Goal: Task Accomplishment & Management: Complete application form

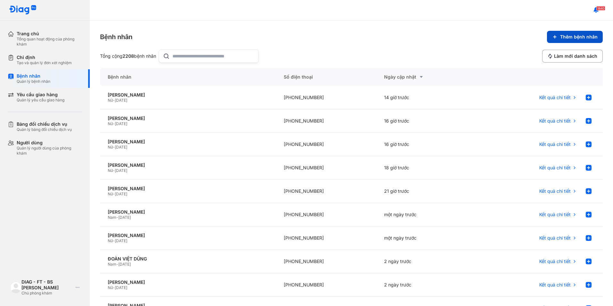
click at [560, 35] on span "Thêm bệnh nhân" at bounding box center [579, 37] width 38 height 6
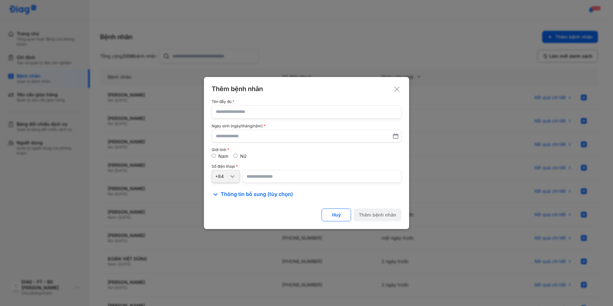
click at [252, 112] on input "text" at bounding box center [306, 111] width 181 height 13
paste input "**********"
type input "**********"
click at [258, 174] on input "number" at bounding box center [321, 176] width 159 height 13
paste input "**********"
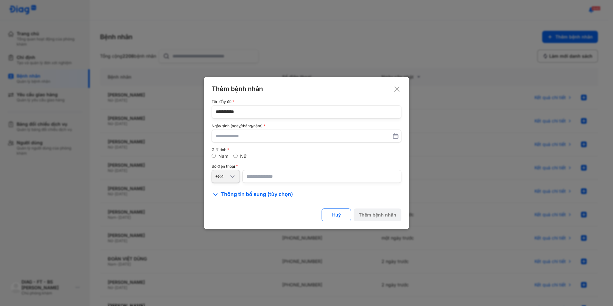
type input "**********"
click at [238, 139] on input "text" at bounding box center [306, 136] width 181 height 12
type input "*"
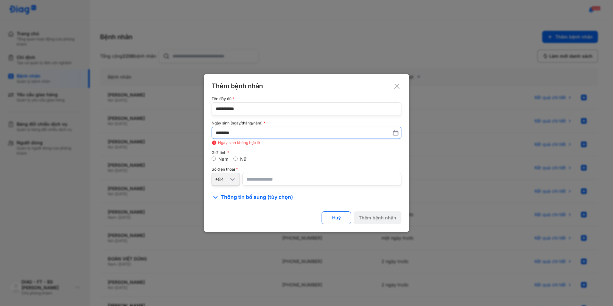
click at [239, 133] on input "********" at bounding box center [306, 133] width 181 height 12
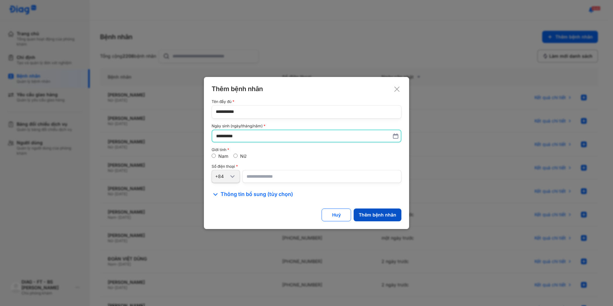
type input "**********"
click at [375, 215] on div "Thêm bệnh nhân" at bounding box center [378, 215] width 38 height 6
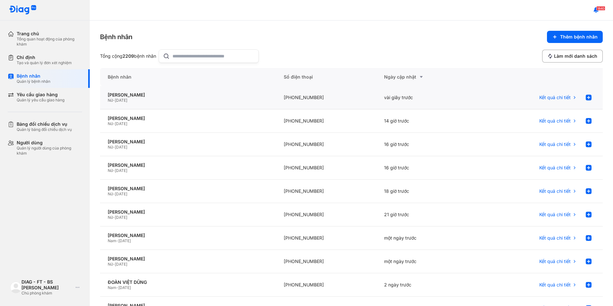
click at [265, 101] on div "Nữ - 01/10/1958" at bounding box center [188, 100] width 161 height 5
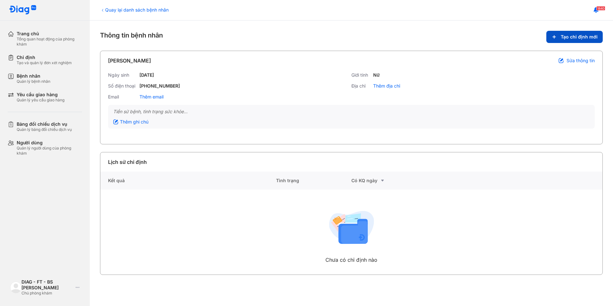
click at [556, 37] on use at bounding box center [554, 37] width 3 height 3
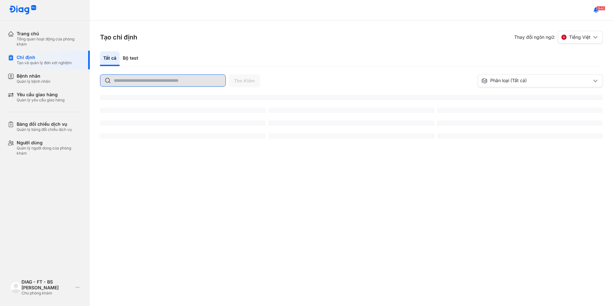
click at [155, 83] on input "text" at bounding box center [168, 81] width 108 height 12
click at [157, 82] on input "text" at bounding box center [168, 81] width 108 height 12
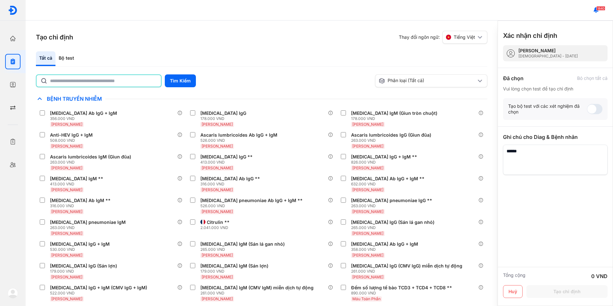
click at [110, 82] on input "text" at bounding box center [103, 81] width 107 height 12
click at [172, 84] on button "Tìm Kiếm" at bounding box center [180, 80] width 31 height 13
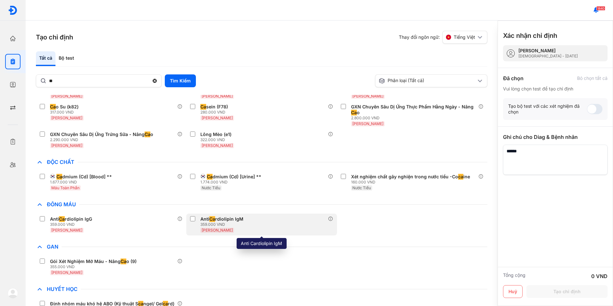
scroll to position [321, 0]
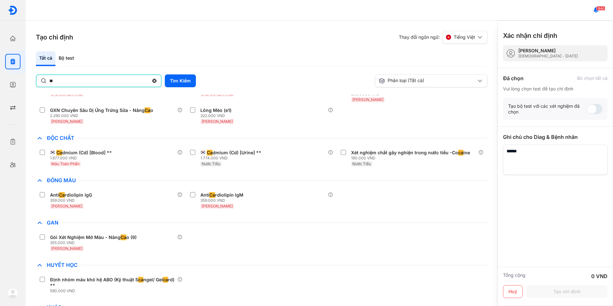
click at [99, 82] on input "**" at bounding box center [98, 81] width 99 height 12
click at [186, 82] on button "Tìm Kiếm" at bounding box center [180, 80] width 31 height 13
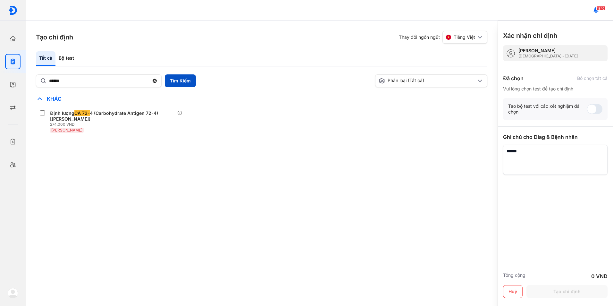
scroll to position [0, 0]
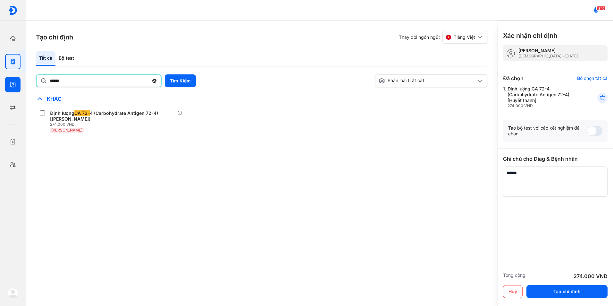
drag, startPoint x: 77, startPoint y: 83, endPoint x: 24, endPoint y: 82, distance: 52.9
click at [24, 82] on div "Trang chủ Tổng quan hoạt động của phòng khám Chỉ định Tạo và quản lý đơn xét ng…" at bounding box center [306, 153] width 613 height 306
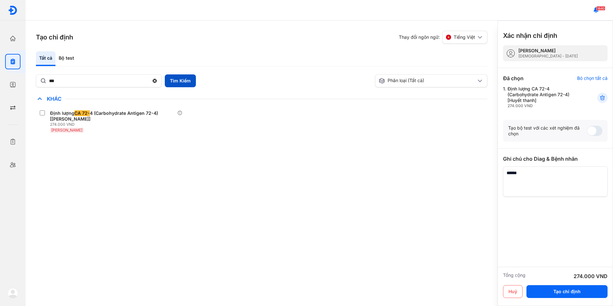
click at [176, 82] on button "Tìm Kiếm" at bounding box center [180, 80] width 31 height 13
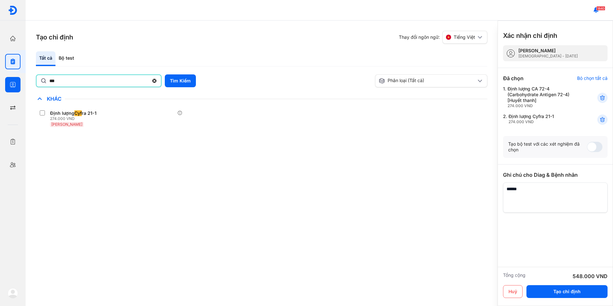
drag, startPoint x: 66, startPoint y: 85, endPoint x: 0, endPoint y: 84, distance: 65.7
click at [0, 84] on div "Trang chủ Tổng quan hoạt động của phòng khám Chỉ định Tạo và quản lý đơn xét ng…" at bounding box center [306, 153] width 613 height 306
click at [186, 82] on button "Tìm Kiếm" at bounding box center [180, 80] width 31 height 13
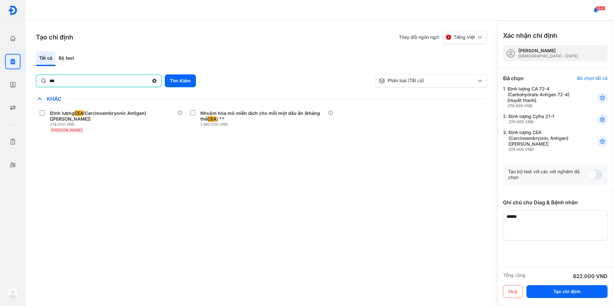
drag, startPoint x: 70, startPoint y: 83, endPoint x: 33, endPoint y: 82, distance: 37.2
click at [33, 82] on div "Tạo chỉ định Thay đổi ngôn ngữ: Tiếng Việt Tất cả Bộ test *** Tìm Kiếm Phân loạ…" at bounding box center [262, 163] width 472 height 285
type input "*"
click at [72, 58] on div "Bộ test" at bounding box center [66, 58] width 22 height 15
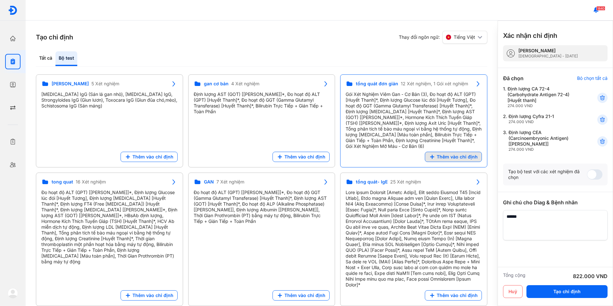
click at [442, 157] on span "Thêm vào chỉ định" at bounding box center [457, 157] width 41 height 6
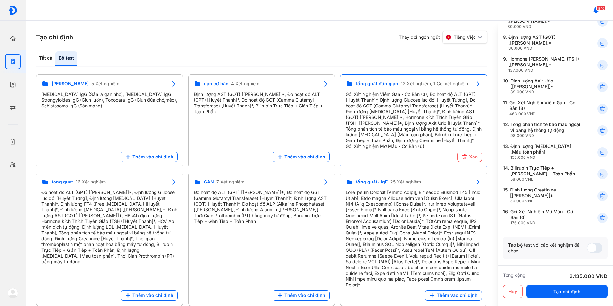
scroll to position [199, 0]
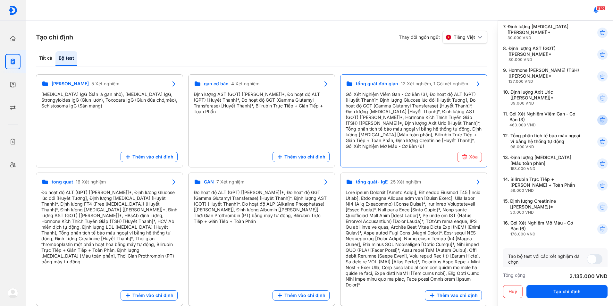
click at [600, 120] on use at bounding box center [602, 120] width 4 height 4
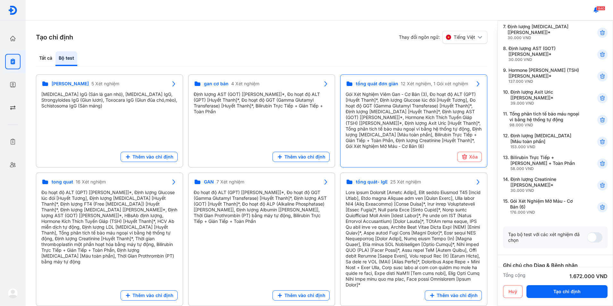
scroll to position [135, 0]
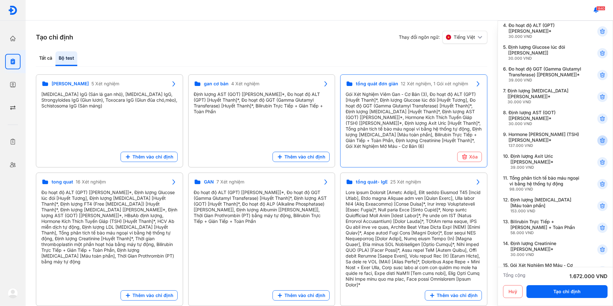
click at [599, 140] on icon at bounding box center [602, 140] width 6 height 6
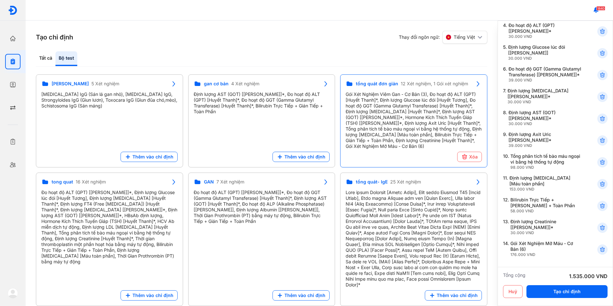
scroll to position [167, 0]
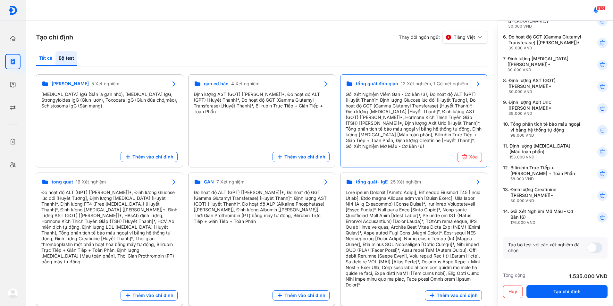
click at [55, 58] on div "Tất cả" at bounding box center [66, 58] width 22 height 15
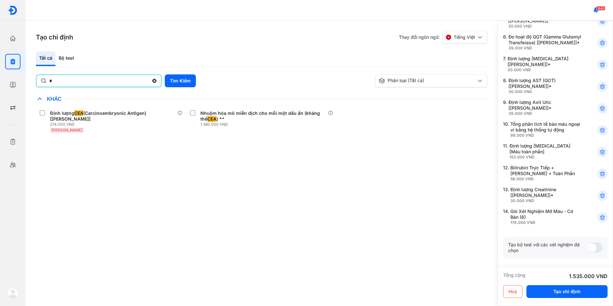
drag, startPoint x: 43, startPoint y: 87, endPoint x: 34, endPoint y: 87, distance: 9.3
click at [34, 87] on div "Tạo chỉ định Thay đổi ngôn ngữ: Tiếng Việt Tất cả Bộ test * Tìm Kiếm Phân loại …" at bounding box center [262, 163] width 472 height 285
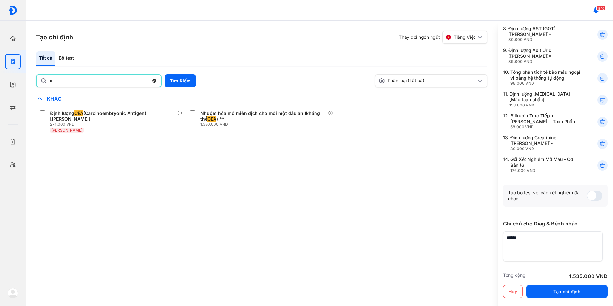
scroll to position [231, 0]
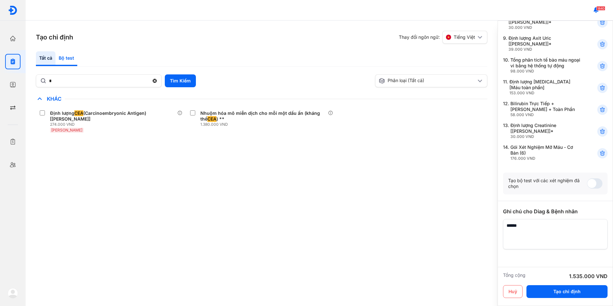
click at [63, 58] on div "Bộ test" at bounding box center [66, 58] width 22 height 15
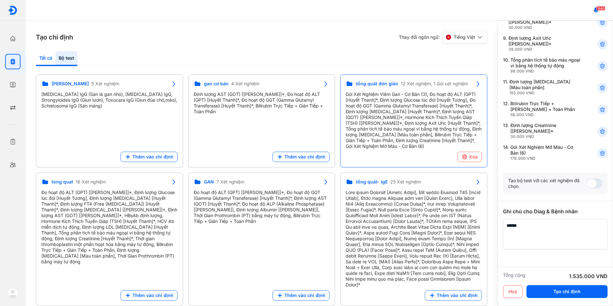
click at [55, 59] on div "Tất cả" at bounding box center [66, 58] width 22 height 15
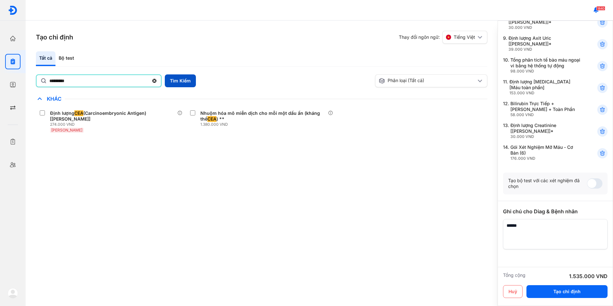
type input "*********"
click at [181, 81] on button "Tìm Kiếm" at bounding box center [180, 80] width 31 height 13
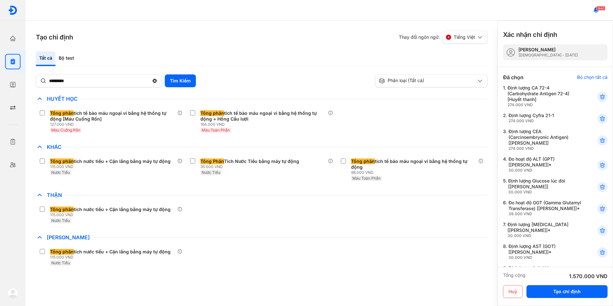
scroll to position [0, 0]
click at [566, 289] on button "Tạo chỉ định" at bounding box center [566, 291] width 81 height 13
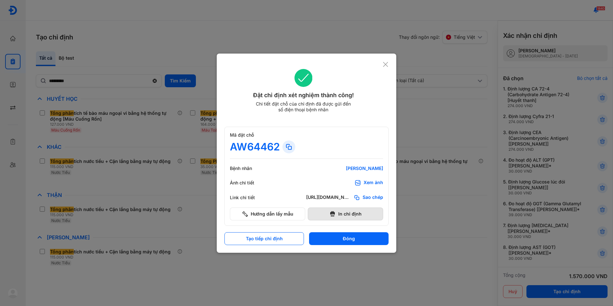
click at [343, 213] on button "In chỉ định" at bounding box center [345, 213] width 75 height 13
click at [395, 153] on div "Đặt chỉ định xét nghiệm thành công! Chi tiết đặt chỗ của chỉ định đã được gửi đ…" at bounding box center [307, 153] width 180 height 199
click at [170, 87] on div at bounding box center [306, 153] width 613 height 306
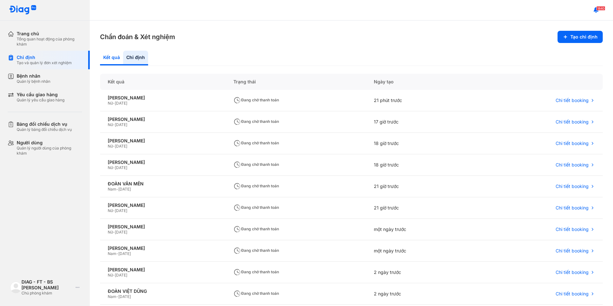
click at [123, 56] on div "Kết quả" at bounding box center [135, 58] width 25 height 15
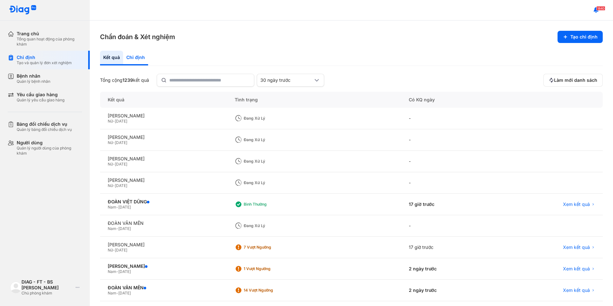
click at [134, 64] on div "Chỉ định" at bounding box center [135, 58] width 25 height 15
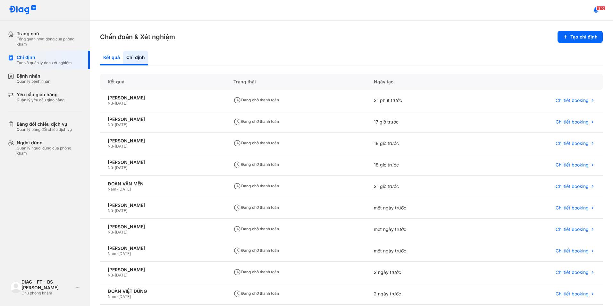
click at [123, 58] on div "Kết quả" at bounding box center [135, 58] width 25 height 15
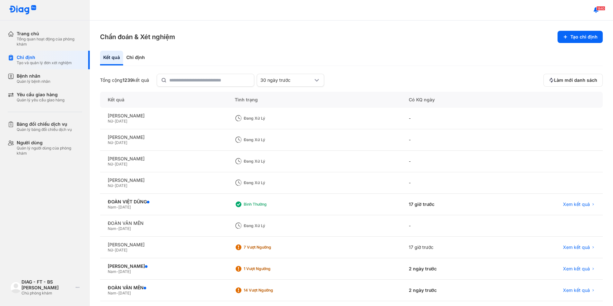
click at [166, 103] on div "Kết quả" at bounding box center [163, 100] width 127 height 16
click at [160, 148] on div "TRƯƠNG HOÀNG QUYÊN Nữ - 05/08/1989" at bounding box center [163, 139] width 127 height 21
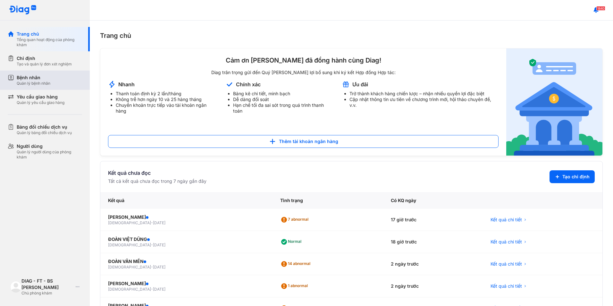
click at [54, 83] on div "Bệnh nhân Quản lý bệnh nhân" at bounding box center [49, 80] width 65 height 12
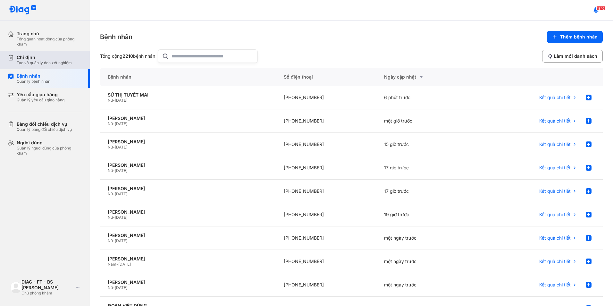
click at [50, 64] on div "Tạo và quản lý đơn xét nghiệm" at bounding box center [44, 62] width 55 height 5
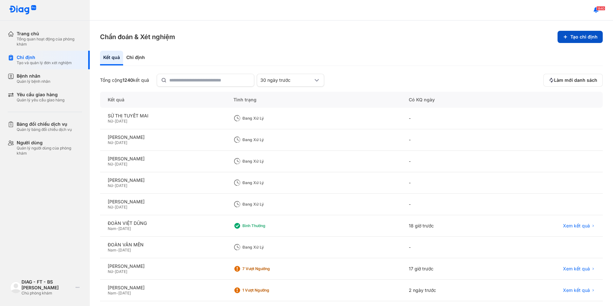
click at [558, 36] on button "Tạo chỉ định" at bounding box center [580, 37] width 45 height 12
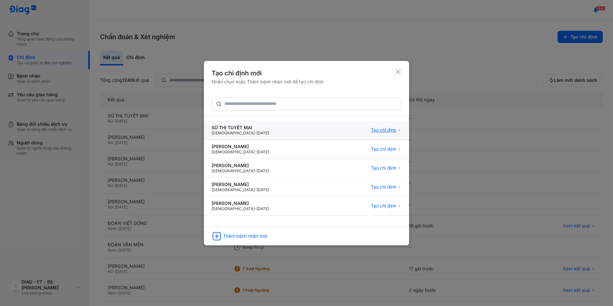
click at [381, 130] on span "Tạo chỉ định" at bounding box center [383, 130] width 25 height 6
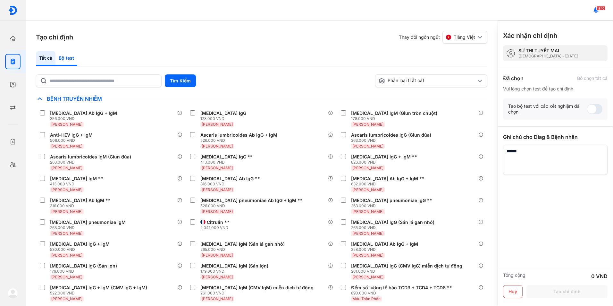
click at [67, 56] on div "Bộ test" at bounding box center [66, 58] width 22 height 15
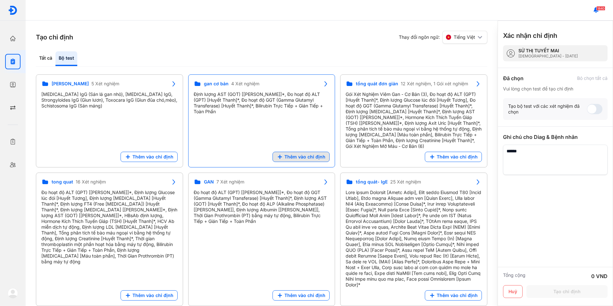
click at [301, 155] on span "Thêm vào chỉ định" at bounding box center [304, 157] width 41 height 6
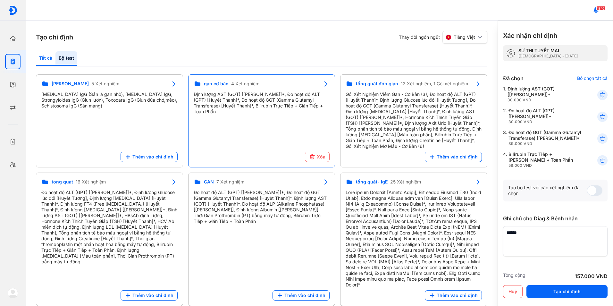
click at [55, 59] on div "Tất cả" at bounding box center [66, 58] width 22 height 15
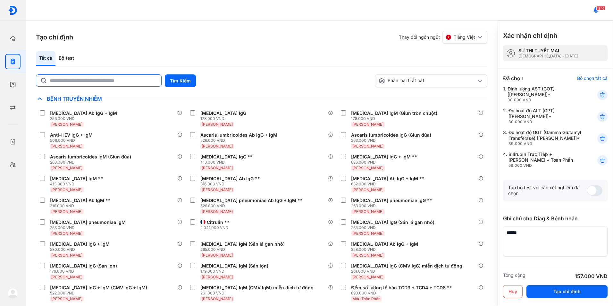
click at [81, 85] on input "text" at bounding box center [104, 81] width 108 height 12
click at [196, 78] on div "*** Tìm Kiếm" at bounding box center [204, 80] width 337 height 13
click at [189, 79] on button "Tìm Kiếm" at bounding box center [180, 80] width 31 height 13
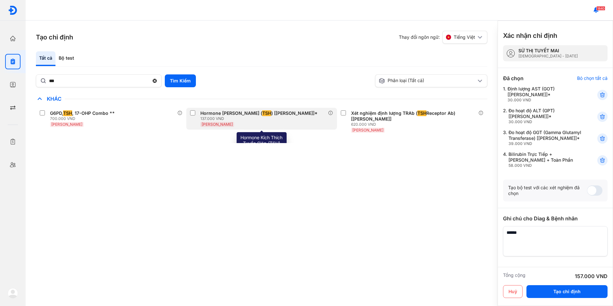
click at [190, 113] on div "Hormone [PERSON_NAME] ( TSH ) [[PERSON_NAME]]* 137.000 VND [PERSON_NAME]" at bounding box center [261, 119] width 150 height 22
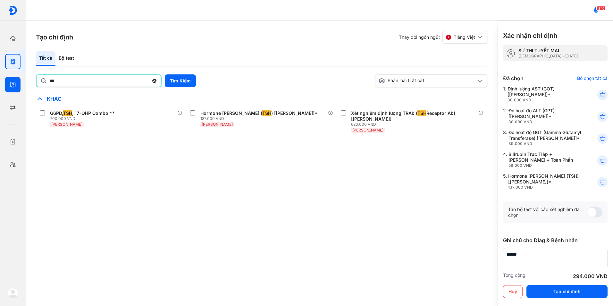
drag, startPoint x: 78, startPoint y: 83, endPoint x: 22, endPoint y: 82, distance: 55.8
click at [22, 82] on div "Trang chủ Tổng quan hoạt động của phòng khám Chỉ định Tạo và quản lý đơn xét ng…" at bounding box center [306, 153] width 613 height 306
click at [170, 80] on button "Tìm Kiếm" at bounding box center [180, 80] width 31 height 13
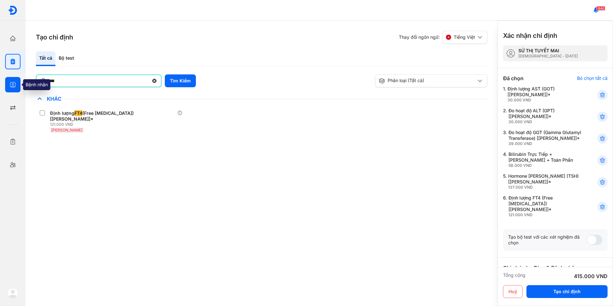
drag, startPoint x: 62, startPoint y: 79, endPoint x: 12, endPoint y: 81, distance: 49.8
click at [12, 81] on div "Trang chủ Tổng quan hoạt động của phòng khám Chỉ định Tạo và quản lý đơn xét ng…" at bounding box center [306, 153] width 613 height 306
type input "***"
click at [164, 81] on div "*** Tìm Kiếm" at bounding box center [204, 80] width 337 height 13
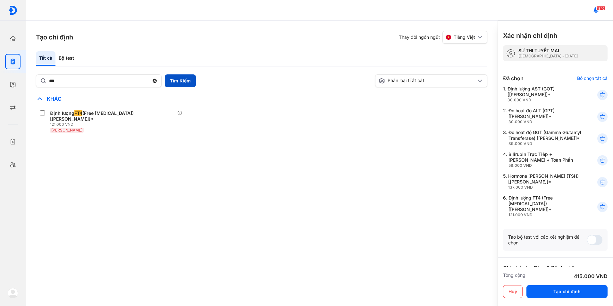
click at [173, 81] on button "Tìm Kiếm" at bounding box center [180, 80] width 31 height 13
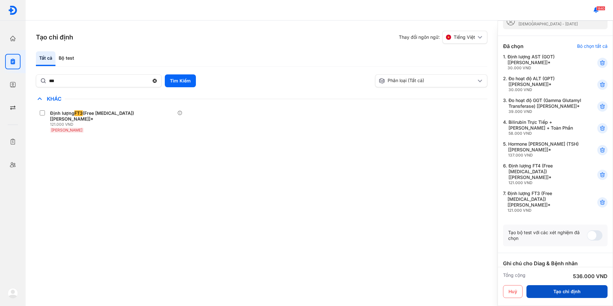
click at [576, 290] on button "Tạo chỉ định" at bounding box center [566, 291] width 81 height 13
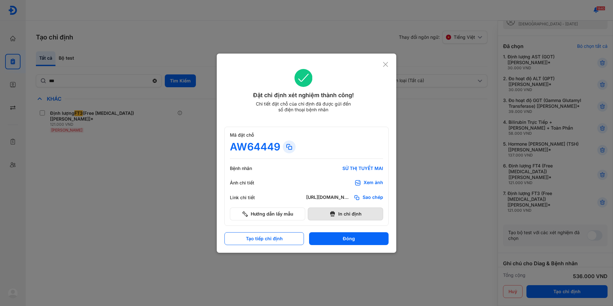
click at [355, 211] on button "In chỉ định" at bounding box center [345, 213] width 75 height 13
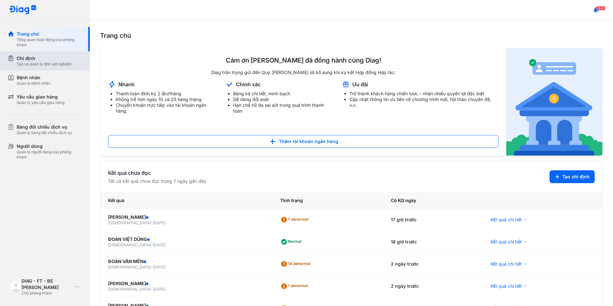
click at [37, 68] on div "Chỉ định Tạo và quản lý đơn xét nghiệm" at bounding box center [49, 60] width 82 height 19
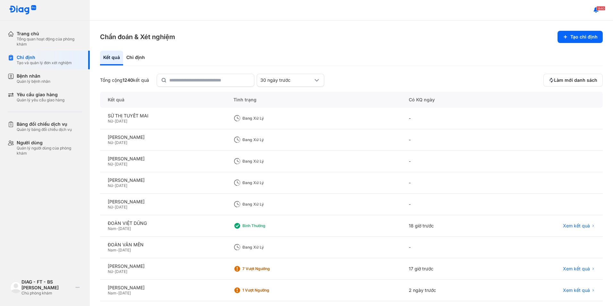
click at [245, 21] on div "Chẩn đoán & Xét nghiệm Tạo chỉ định Kết quả Chỉ định Tổng cộng 1240 kết quả 30 …" at bounding box center [351, 163] width 523 height 285
click at [279, 29] on div "Chẩn đoán & Xét nghiệm Tạo chỉ định Kết quả Chỉ định Tổng cộng 1240 kết quả 30 …" at bounding box center [351, 163] width 523 height 285
click at [0, 71] on html "Trang chủ Tổng quan hoạt động của phòng khám Chỉ định Tạo và quản lý đơn xét ng…" at bounding box center [306, 153] width 613 height 306
